Goal: Use online tool/utility: Utilize a website feature to perform a specific function

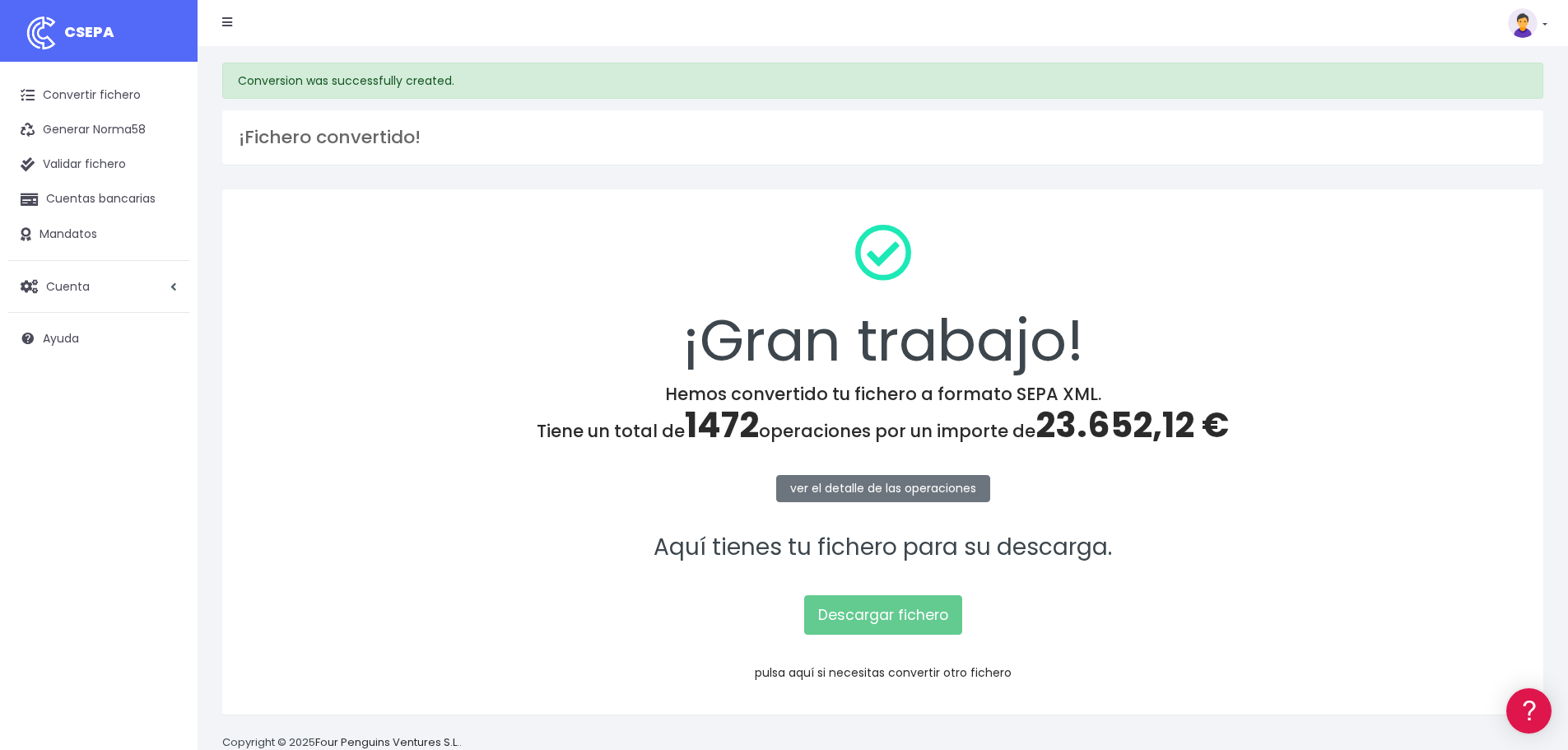
click at [874, 672] on link "pulsa aquí si necesitas convertir otro fichero" at bounding box center [883, 673] width 257 height 16
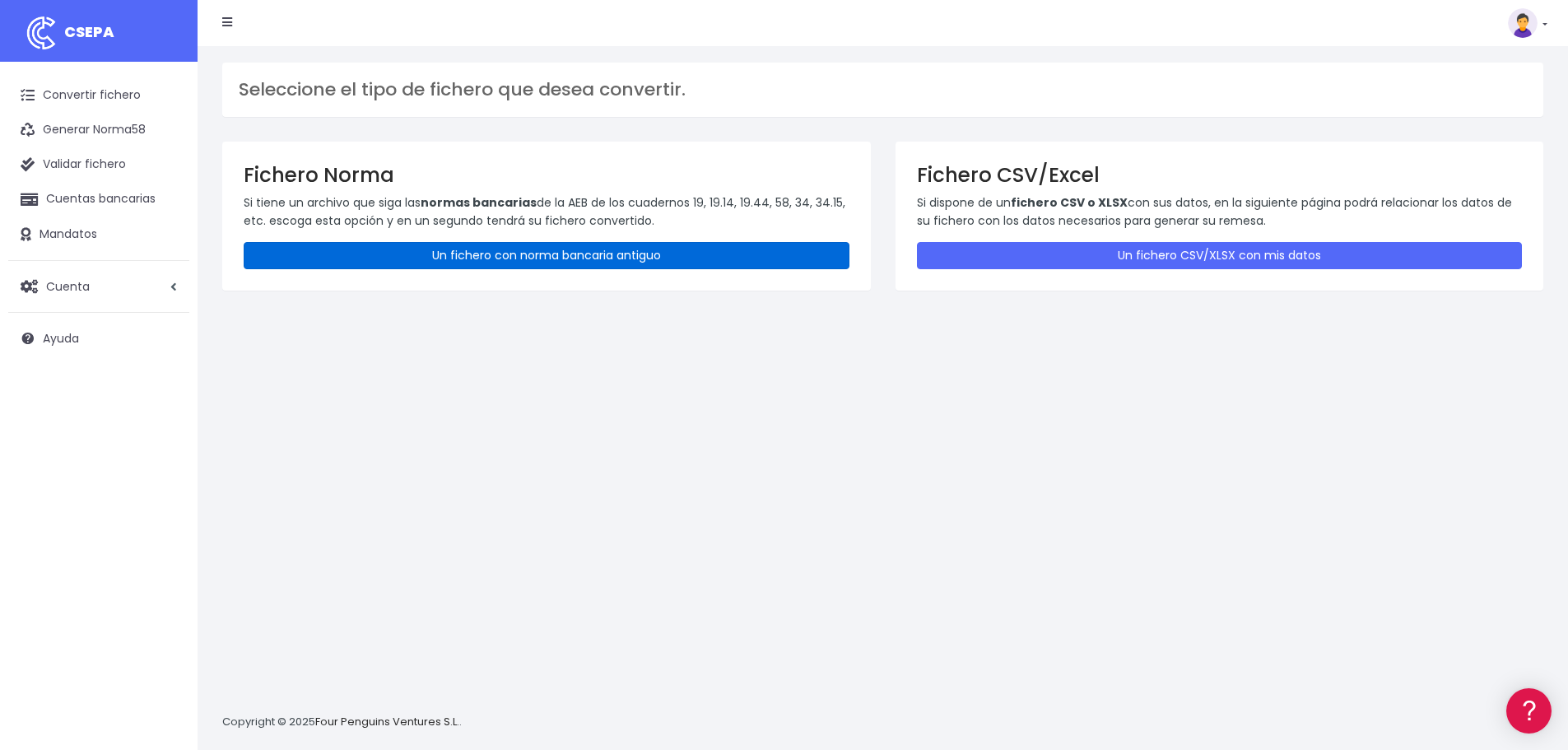
click at [450, 252] on link "Un fichero con norma bancaria antiguo" at bounding box center [547, 255] width 606 height 27
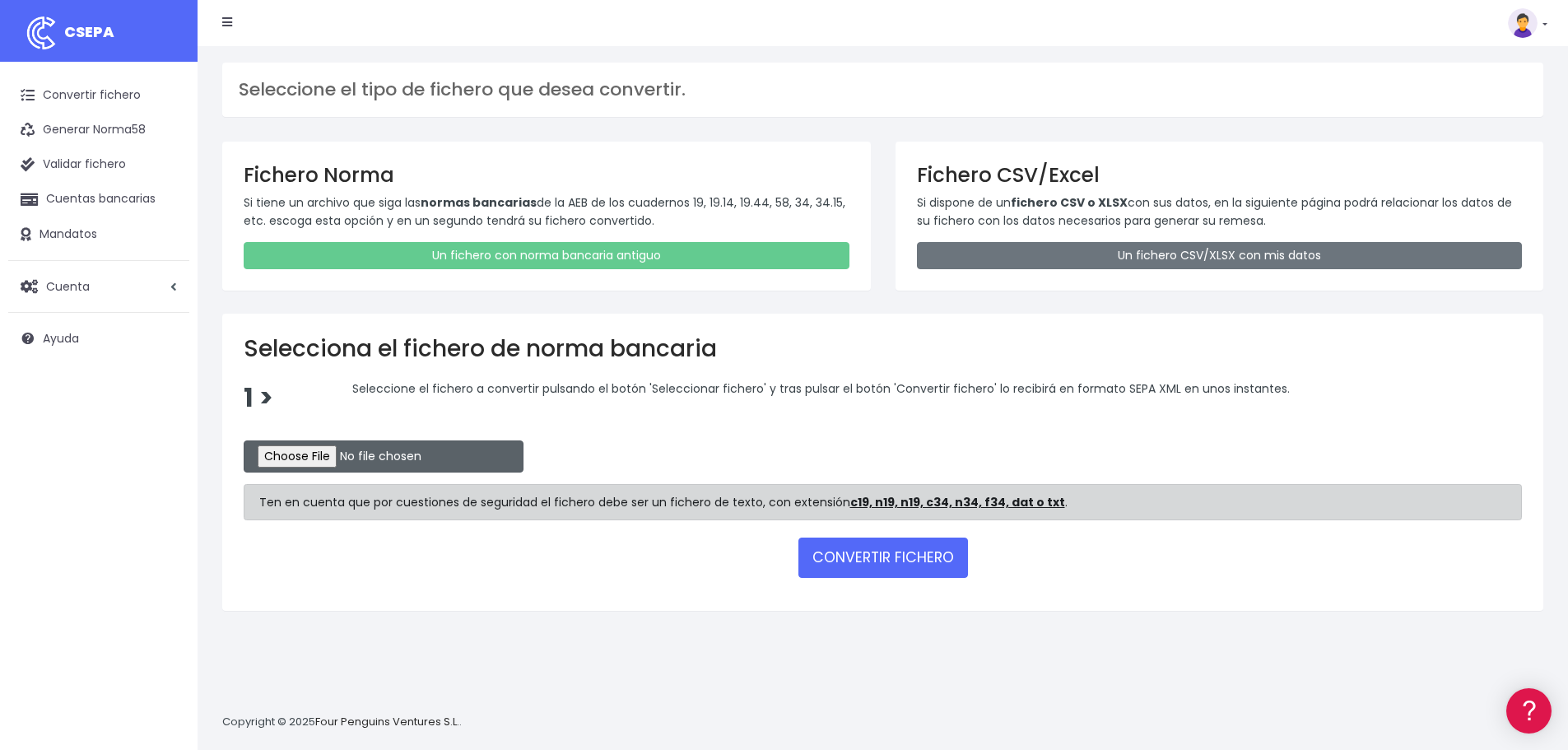
click at [314, 453] on input "file" at bounding box center [384, 456] width 280 height 32
type input "C:\fakepath\REM 2330.TXT"
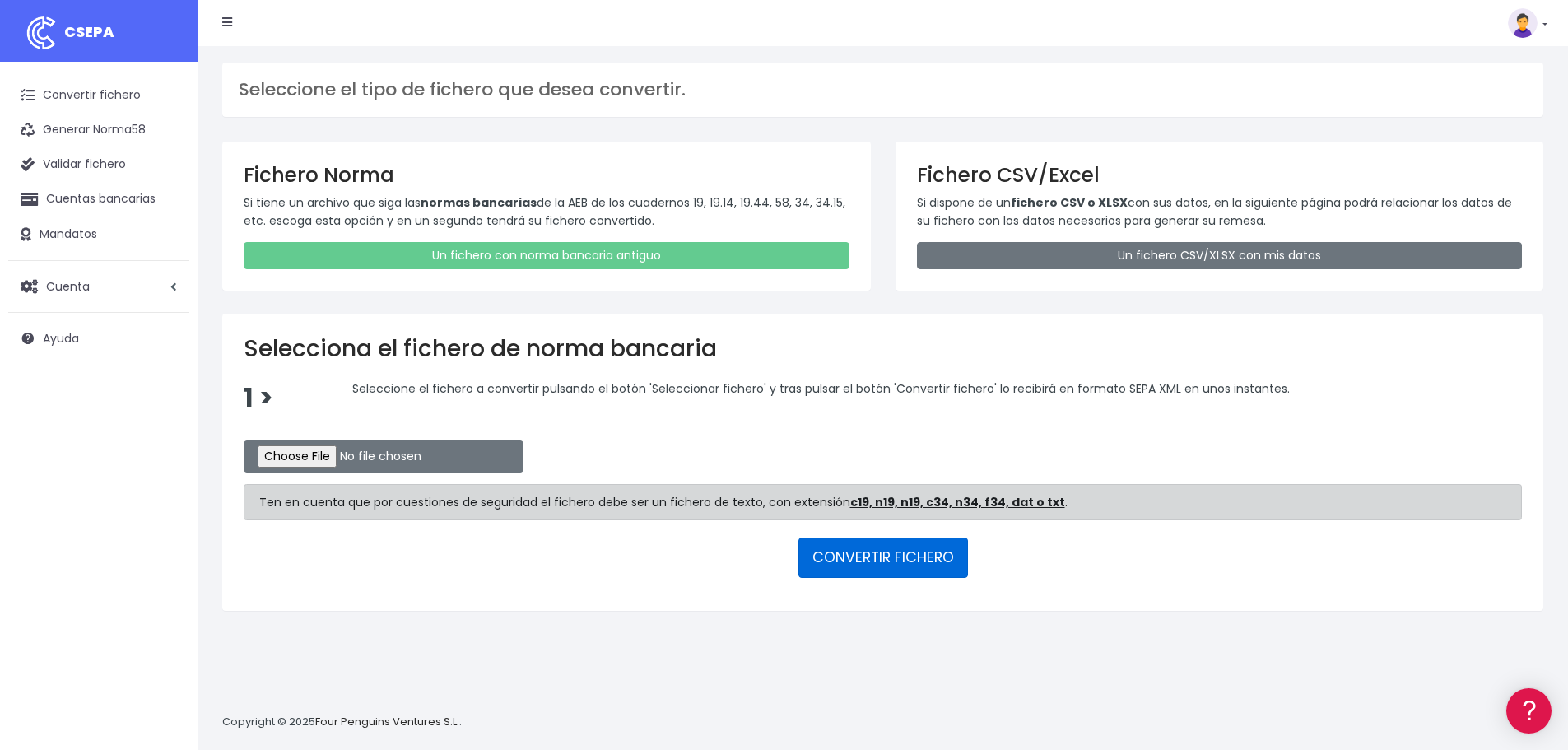
click at [907, 563] on button "CONVERTIR FICHERO" at bounding box center [883, 557] width 170 height 40
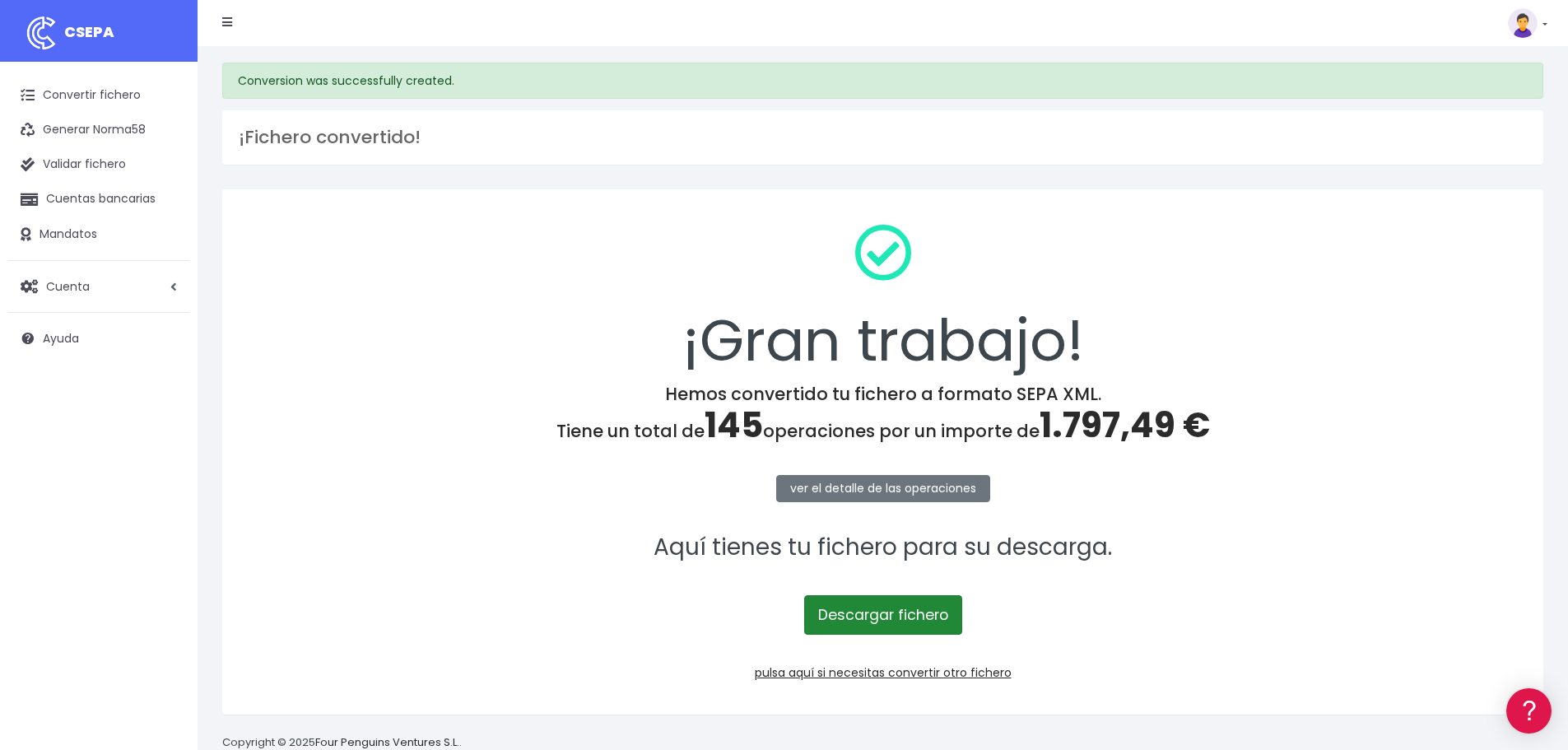
click at [851, 616] on link "Descargar fichero" at bounding box center [883, 615] width 158 height 40
click at [864, 673] on link "pulsa aquí si necesitas convertir otro fichero" at bounding box center [883, 673] width 257 height 16
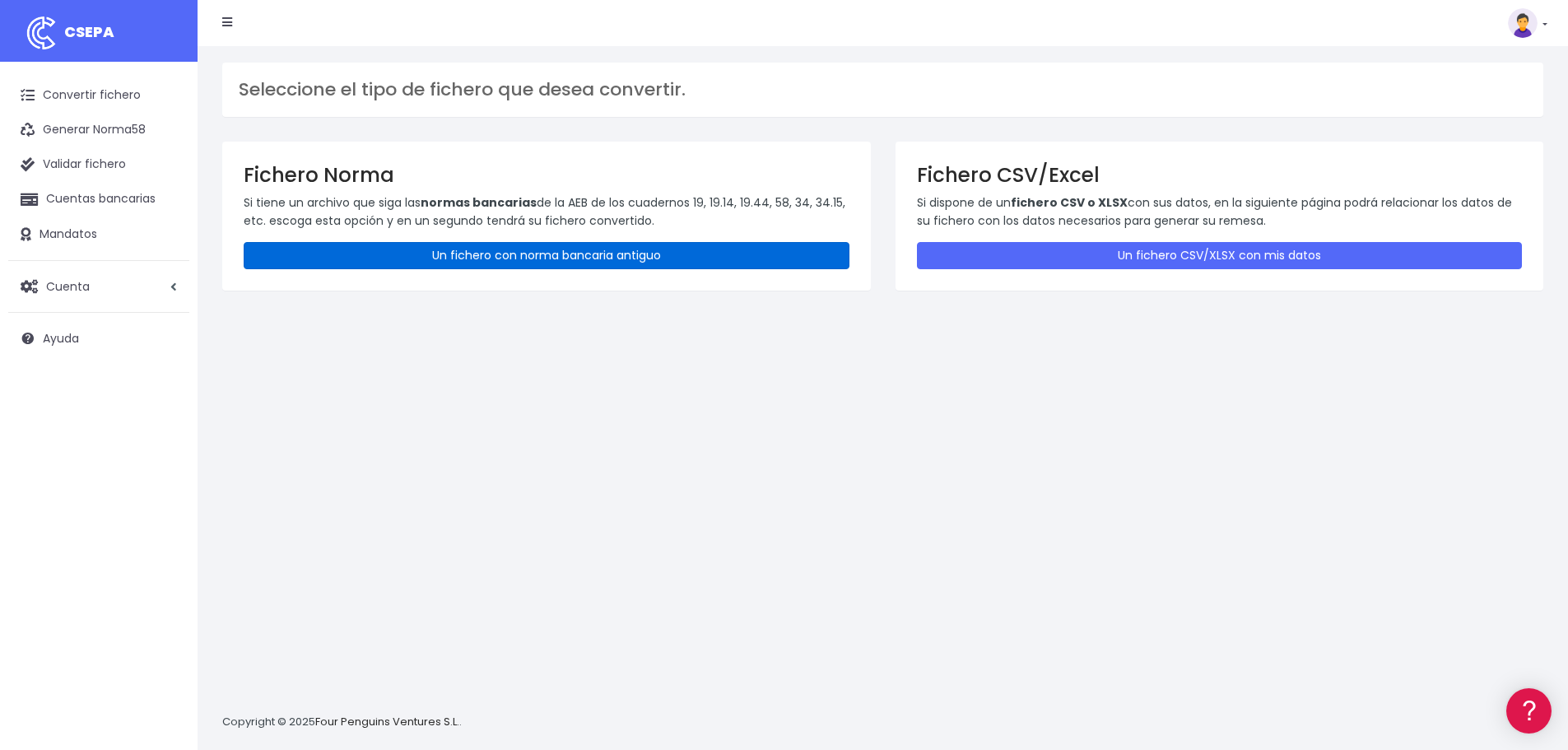
click at [570, 254] on link "Un fichero con norma bancaria antiguo" at bounding box center [547, 255] width 606 height 27
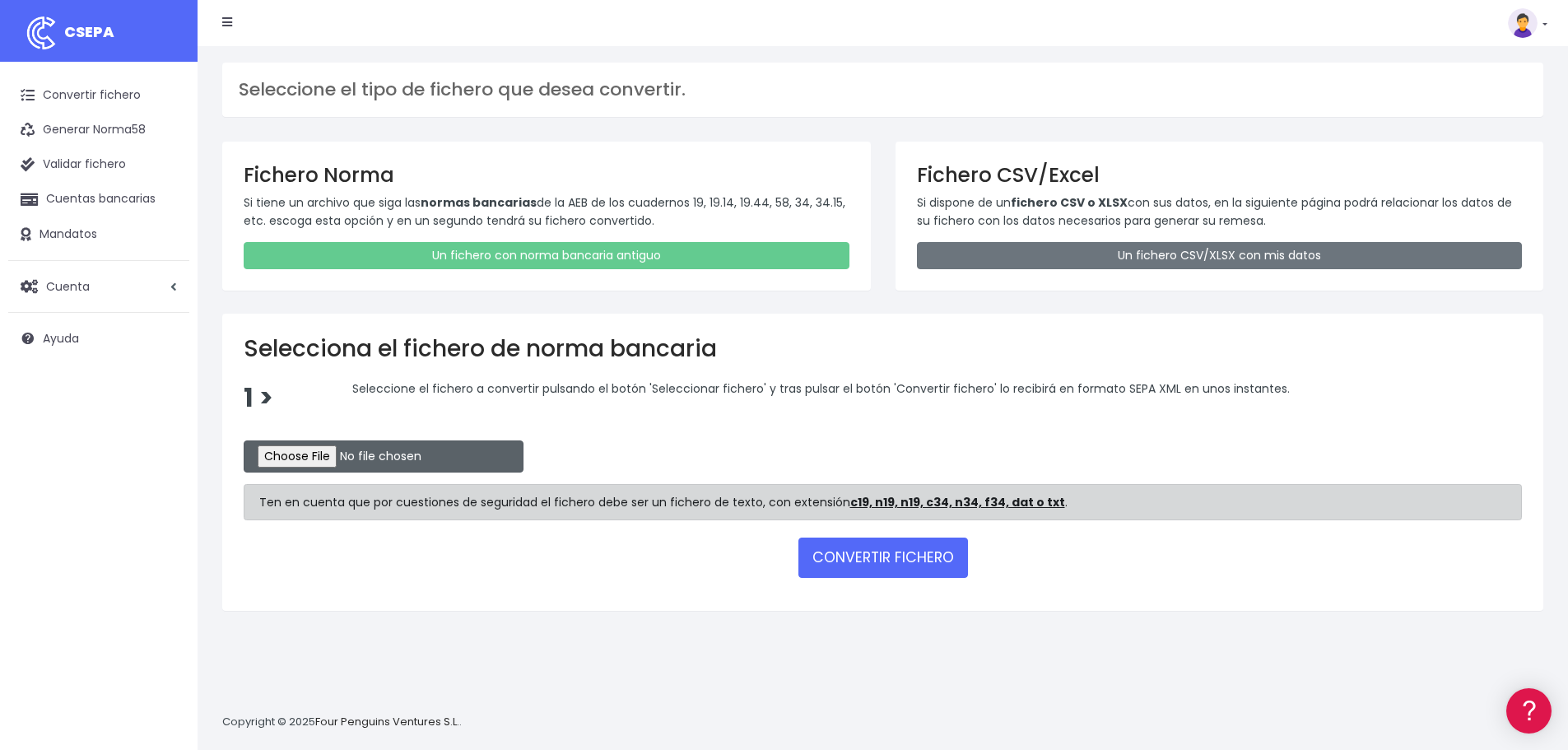
click at [354, 453] on input "file" at bounding box center [384, 456] width 280 height 32
type input "C:\fakepath\REM 2331.TXT"
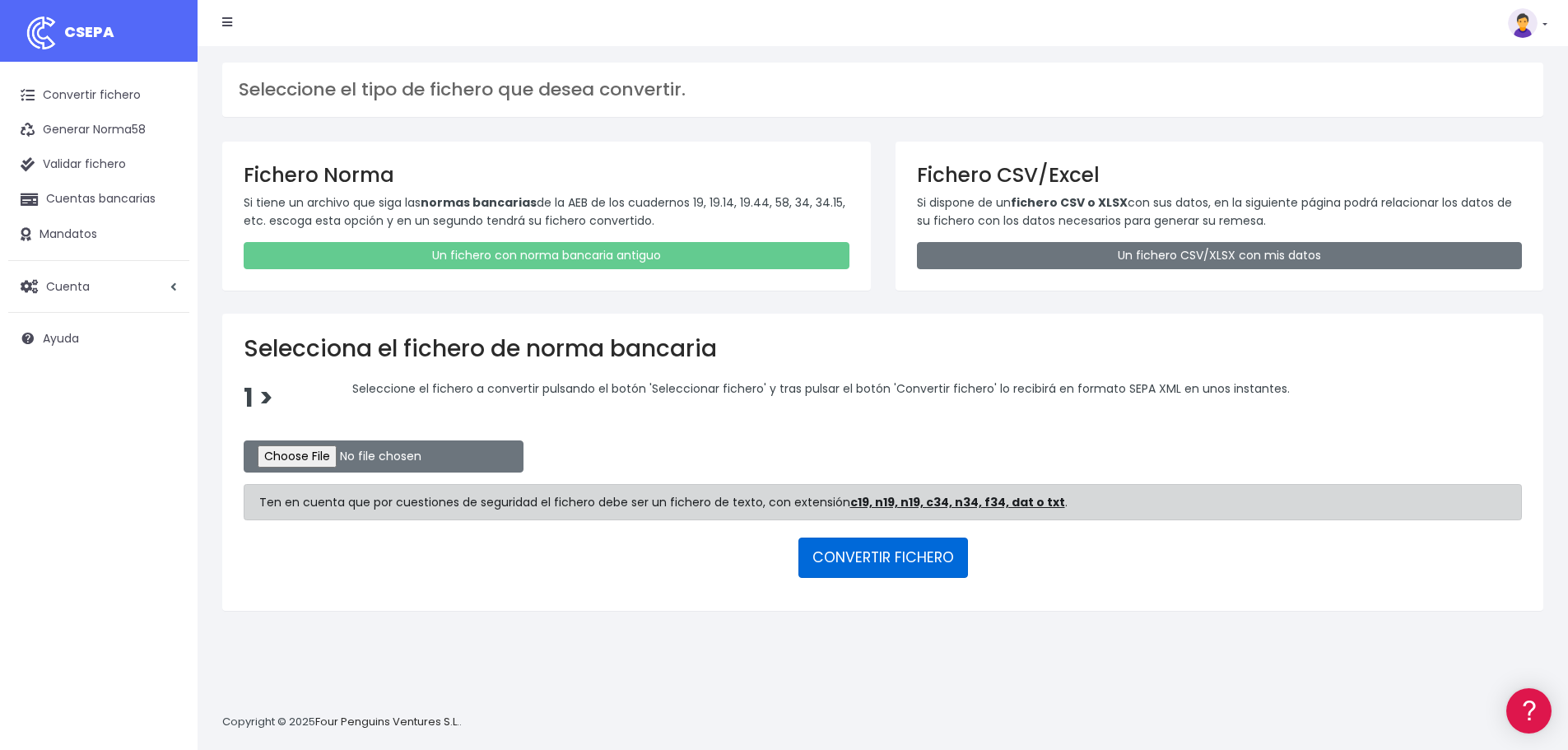
click at [903, 557] on button "CONVERTIR FICHERO" at bounding box center [883, 557] width 170 height 40
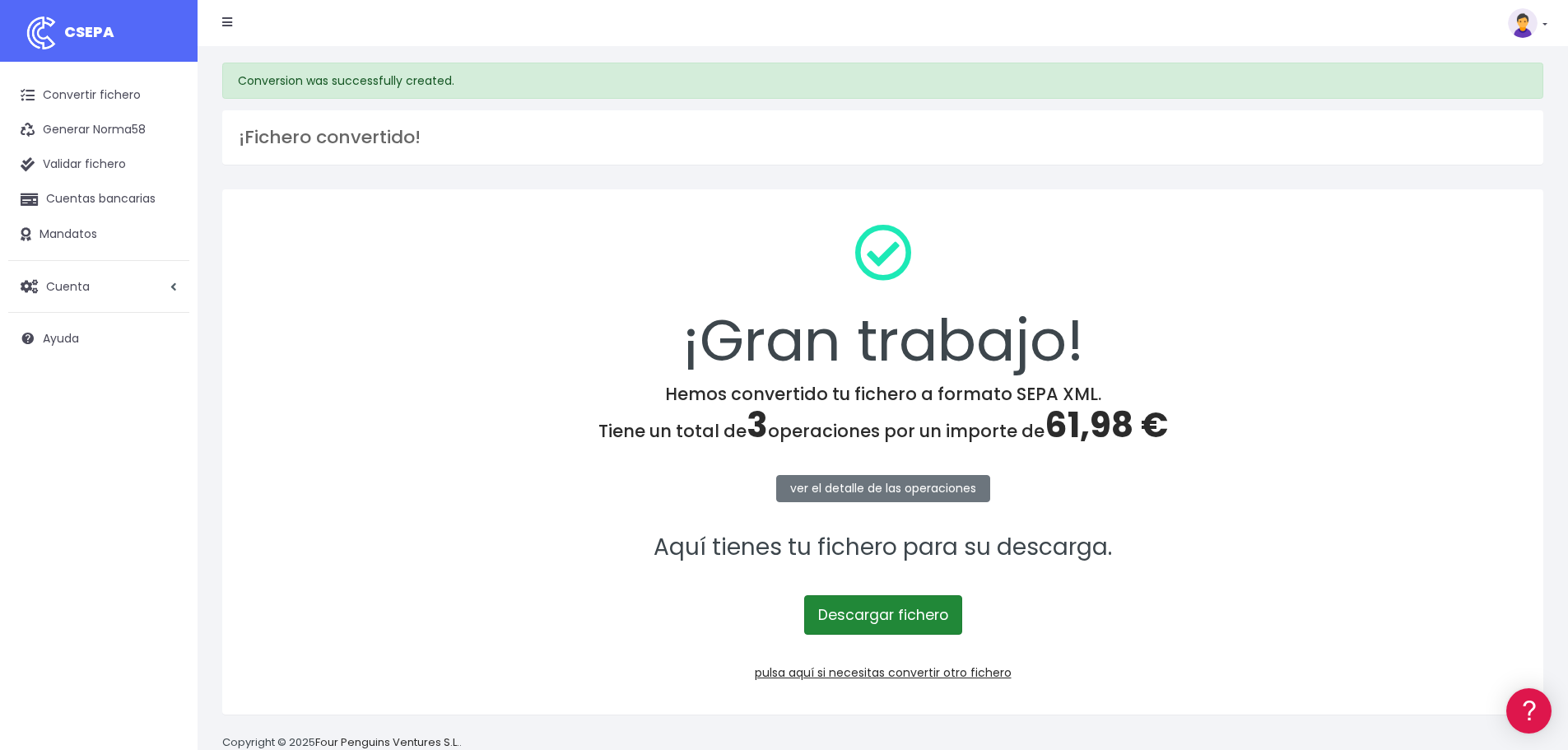
click at [905, 617] on link "Descargar fichero" at bounding box center [883, 615] width 158 height 40
click at [907, 673] on link "pulsa aquí si necesitas convertir otro fichero" at bounding box center [883, 673] width 257 height 16
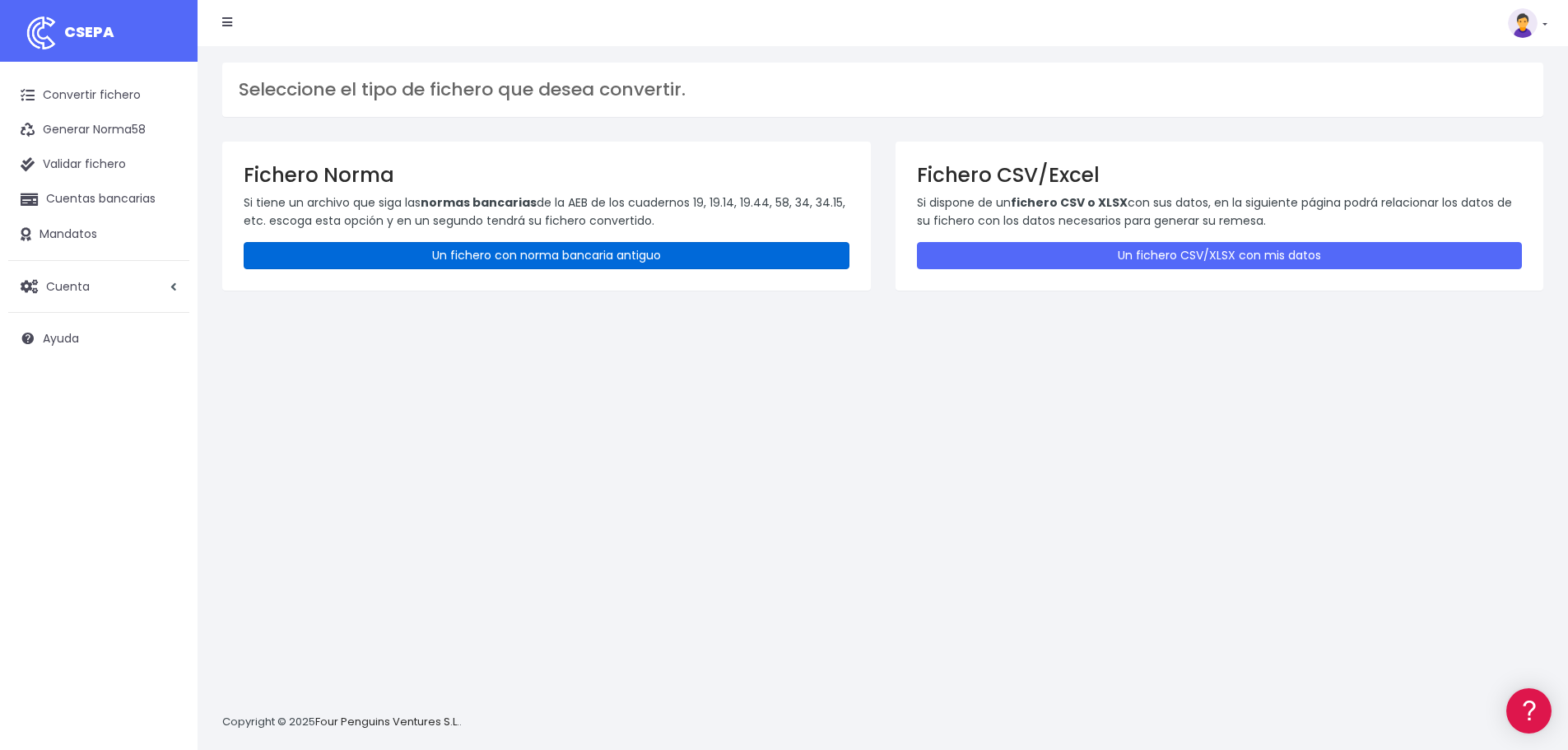
click at [478, 250] on link "Un fichero con norma bancaria antiguo" at bounding box center [547, 255] width 606 height 27
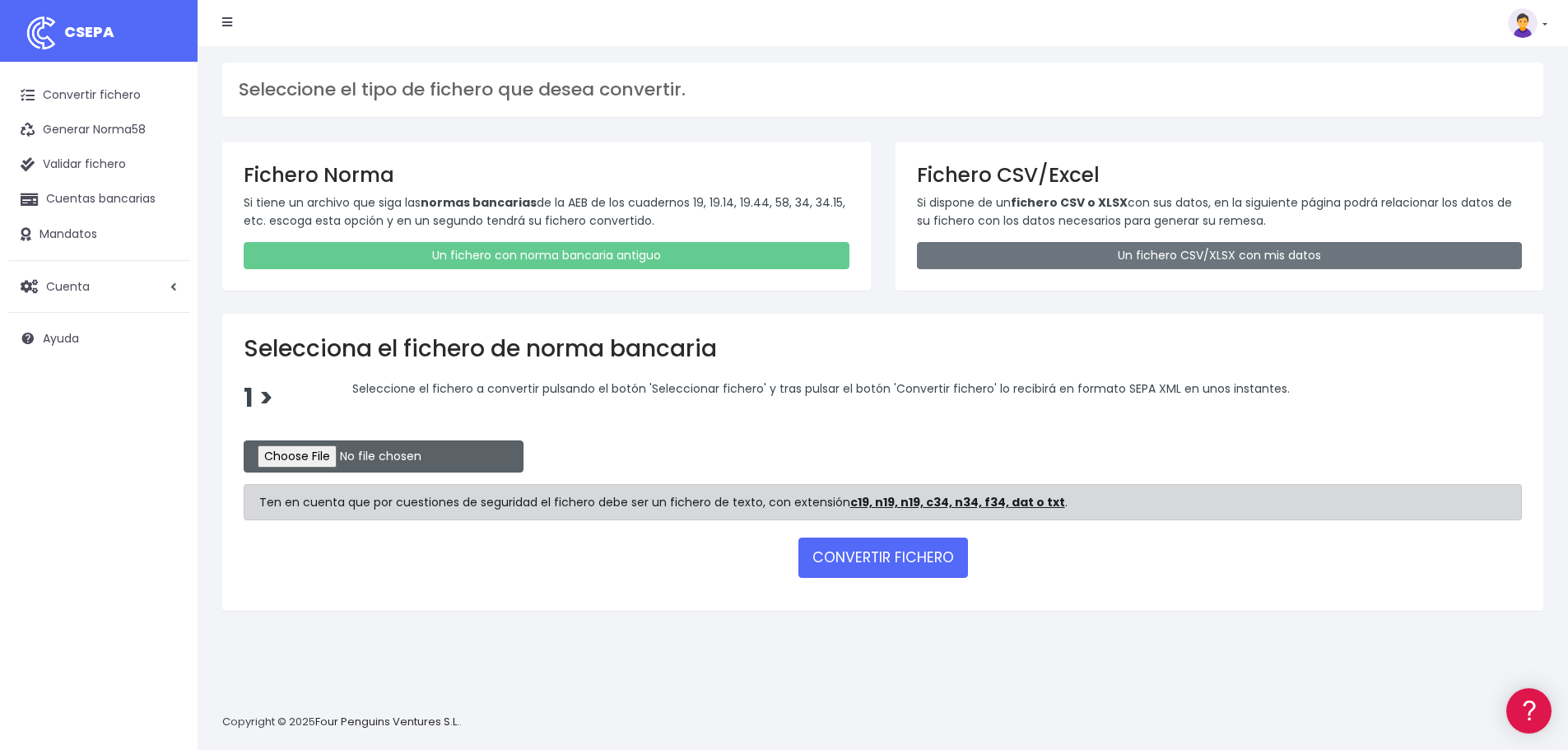
click at [335, 461] on input "file" at bounding box center [384, 456] width 280 height 32
type input "C:\fakepath\REM 2332.TXT"
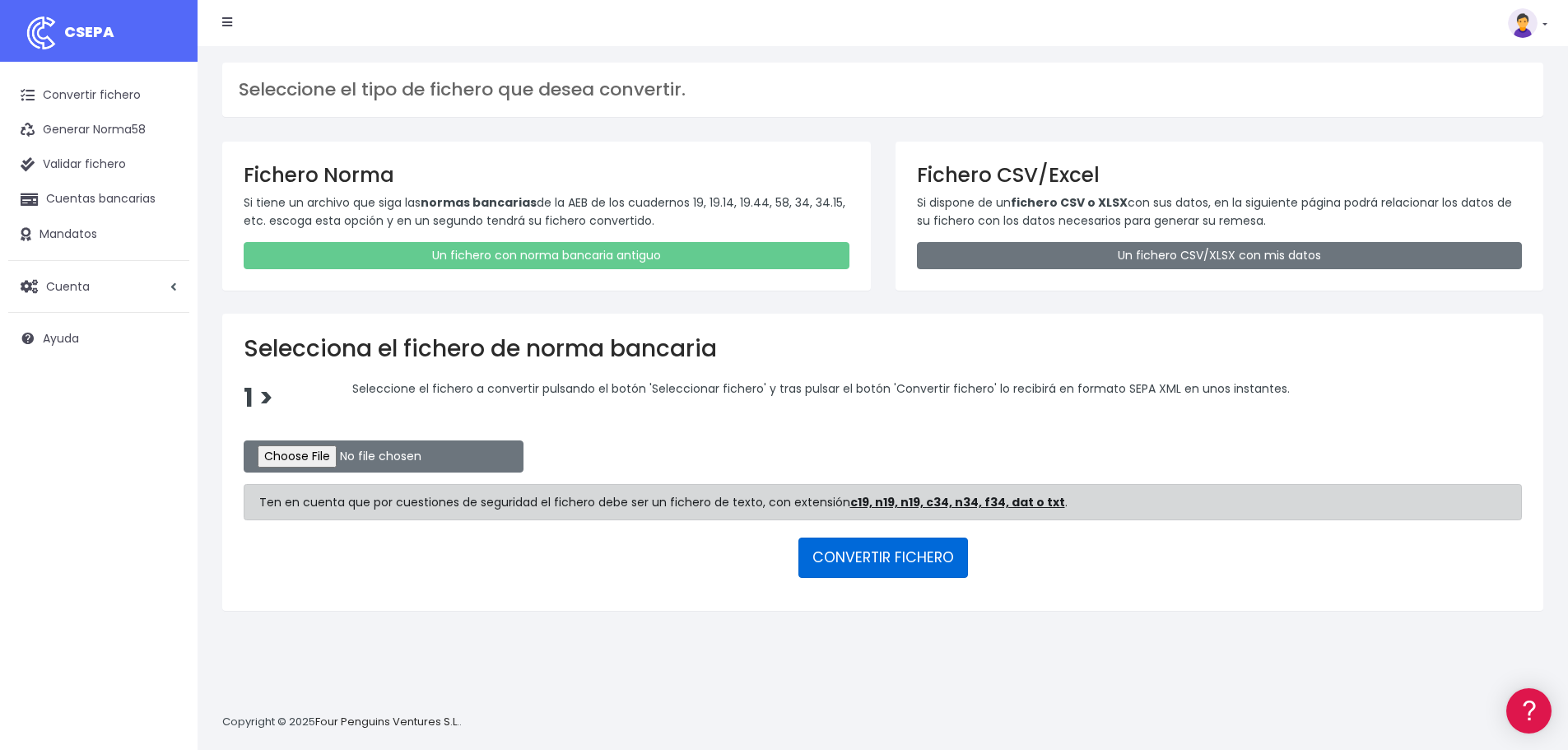
click at [864, 557] on button "CONVERTIR FICHERO" at bounding box center [883, 557] width 170 height 40
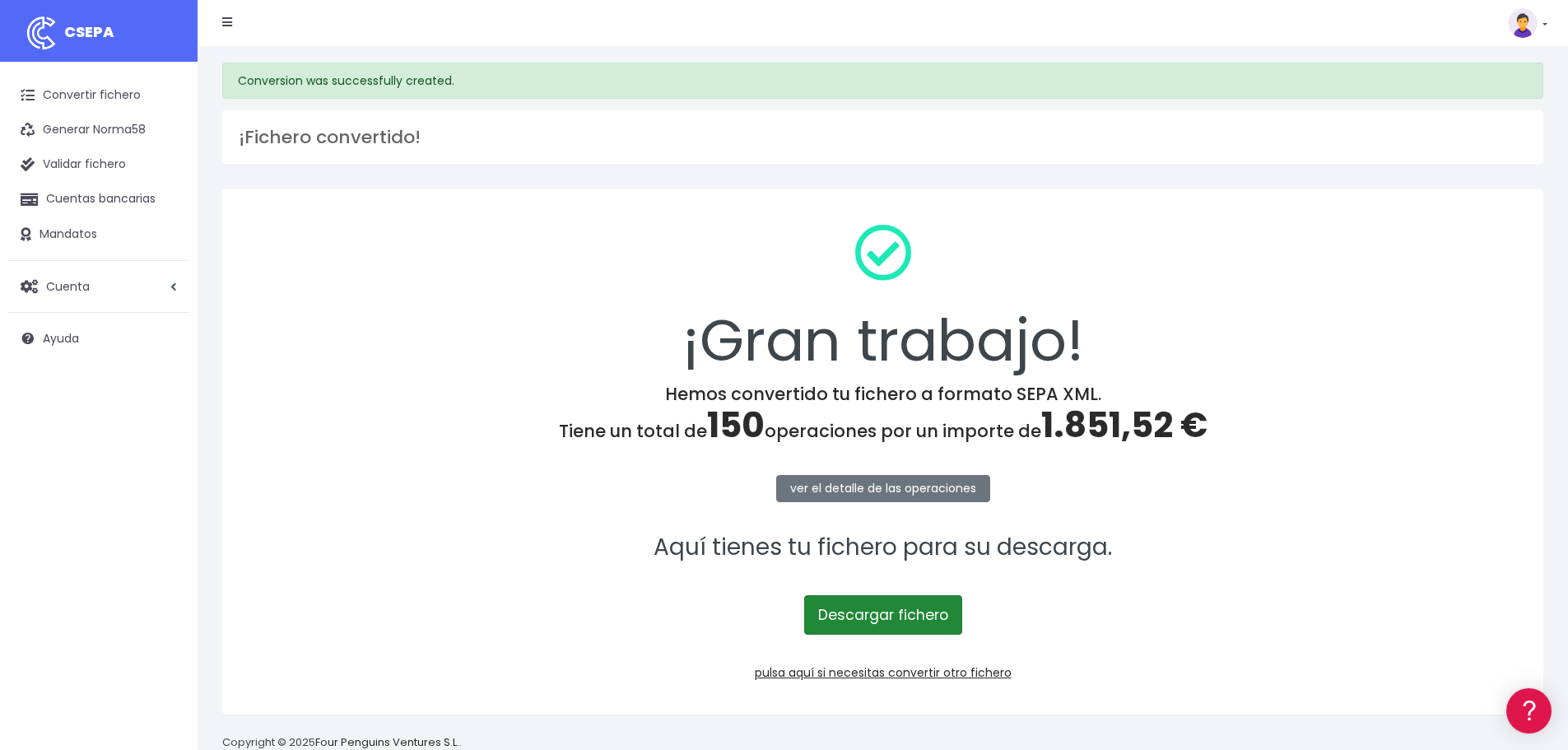
click at [851, 614] on link "Descargar fichero" at bounding box center [883, 615] width 158 height 40
